Goal: Register for event/course

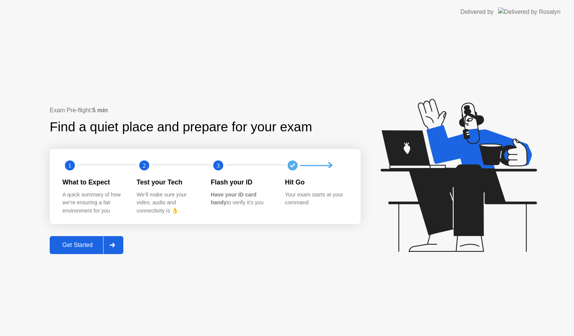
click at [85, 241] on div "Get Started" at bounding box center [77, 244] width 51 height 7
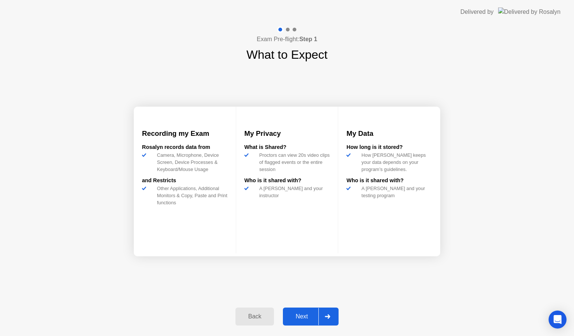
click at [304, 315] on div "Next" at bounding box center [301, 316] width 33 height 7
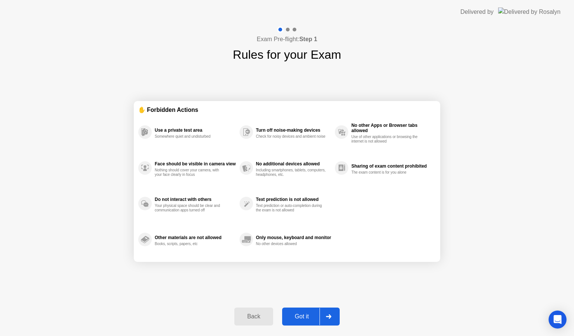
click at [304, 315] on div "Got it" at bounding box center [301, 316] width 35 height 7
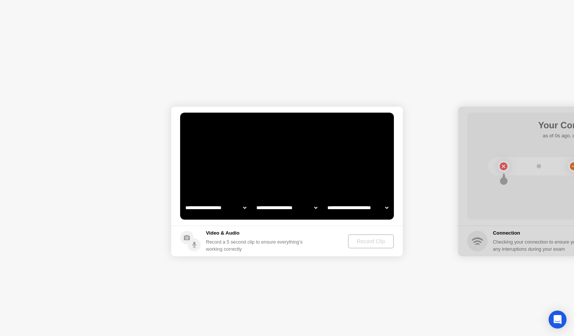
select select "**********"
select select "*******"
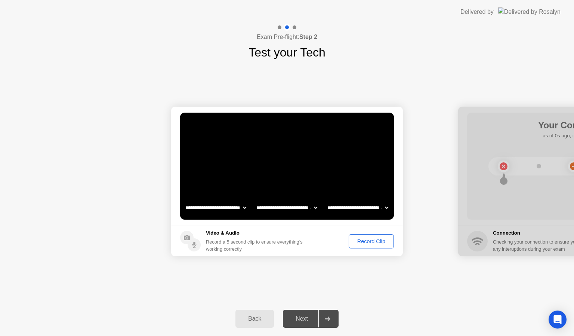
click at [367, 239] on div "Record Clip" at bounding box center [371, 241] width 40 height 6
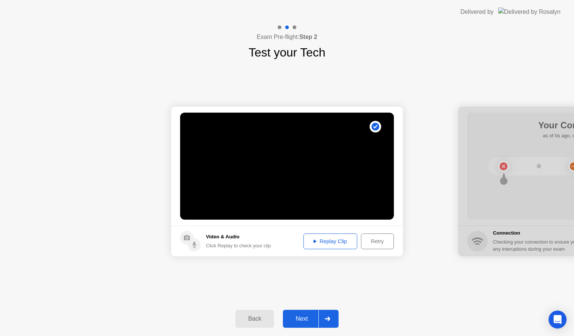
click at [300, 318] on div "Next" at bounding box center [301, 318] width 33 height 7
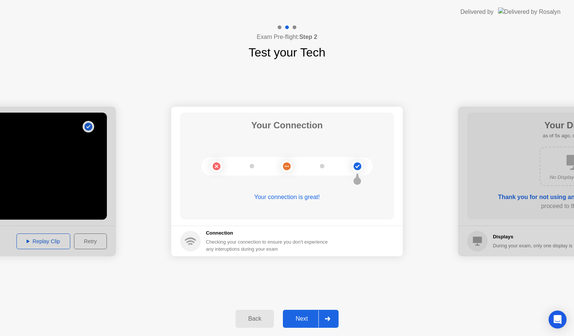
click at [300, 318] on div "Next" at bounding box center [301, 318] width 33 height 7
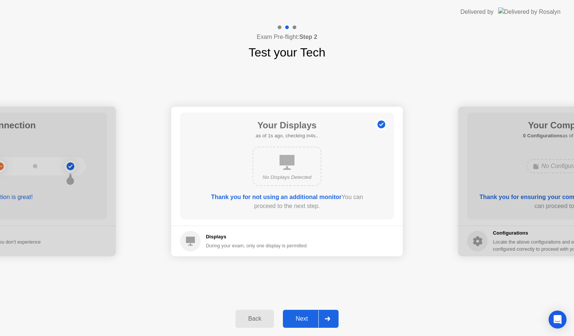
click at [307, 318] on div "Next" at bounding box center [301, 318] width 33 height 7
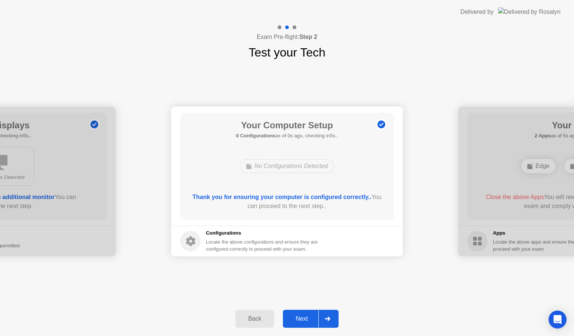
click at [306, 318] on div "Next" at bounding box center [301, 318] width 33 height 7
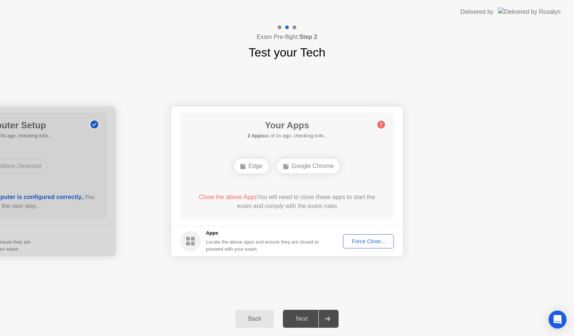
click at [369, 239] on div "Force Close..." at bounding box center [369, 241] width 46 height 6
click at [370, 238] on div "Force Close..." at bounding box center [369, 241] width 46 height 6
click at [300, 320] on div "Next" at bounding box center [301, 318] width 33 height 7
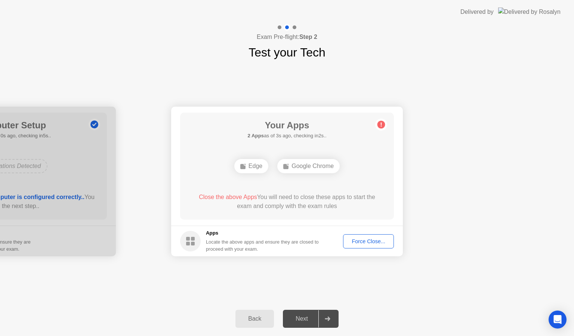
click at [364, 243] on div "Force Close..." at bounding box center [369, 241] width 46 height 6
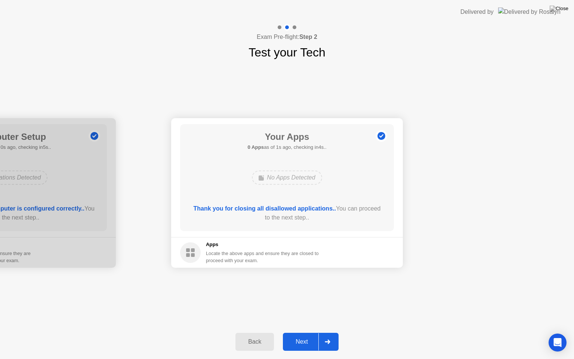
click at [300, 335] on div "Next" at bounding box center [301, 341] width 33 height 7
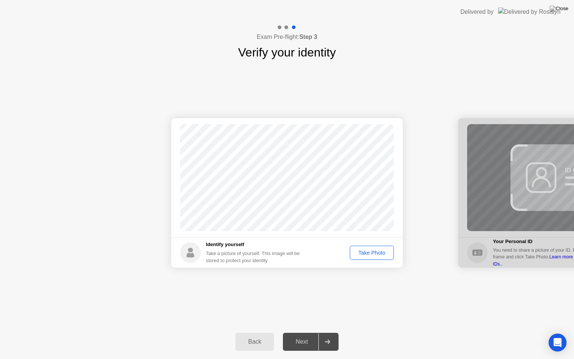
click at [368, 250] on div "Take Photo" at bounding box center [371, 253] width 39 height 6
click at [308, 335] on div "Next" at bounding box center [301, 341] width 33 height 7
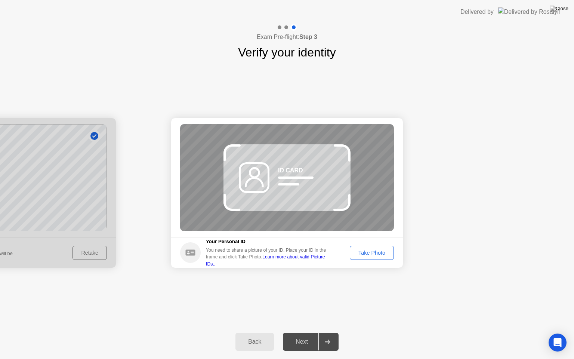
click at [308, 335] on div "Next" at bounding box center [301, 341] width 33 height 7
click at [361, 250] on div "Take Photo" at bounding box center [371, 253] width 39 height 6
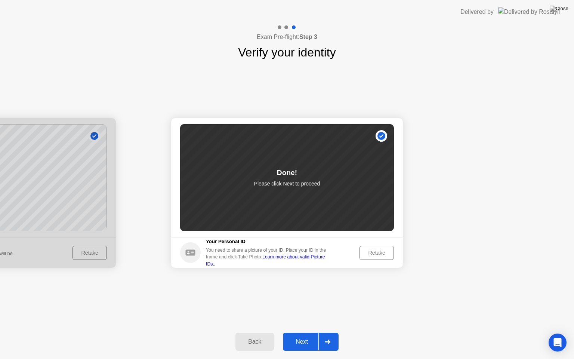
click at [305, 335] on div "Next" at bounding box center [301, 341] width 33 height 7
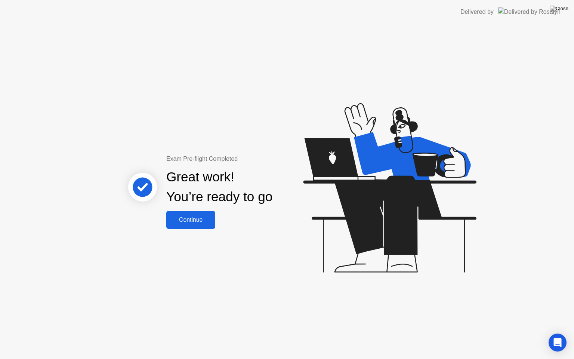
click at [198, 219] on div "Continue" at bounding box center [191, 219] width 44 height 7
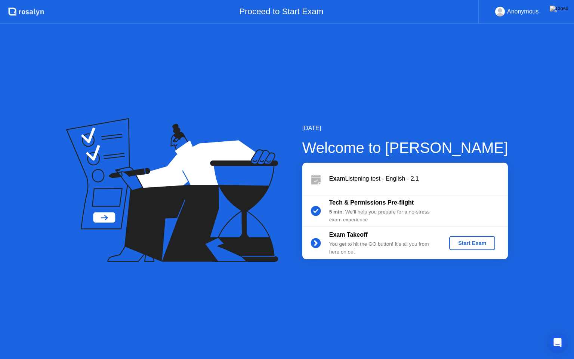
click at [471, 240] on div "Start Exam" at bounding box center [472, 243] width 40 height 6
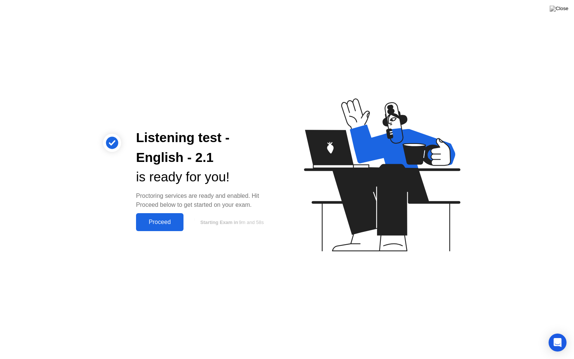
click at [167, 221] on div "Proceed" at bounding box center [159, 222] width 43 height 7
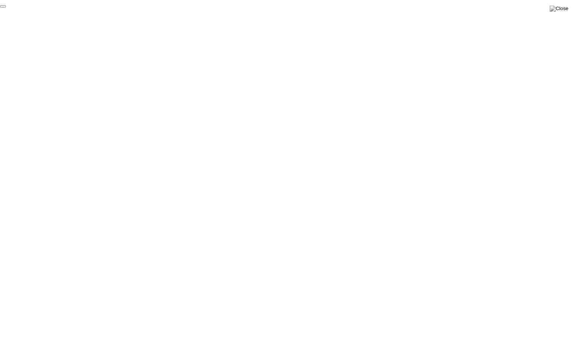
click div "End Proctoring Session"
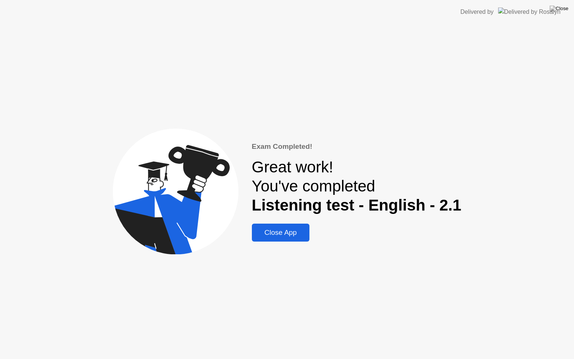
click at [281, 230] on div "Close App" at bounding box center [280, 232] width 53 height 8
